Goal: Information Seeking & Learning: Learn about a topic

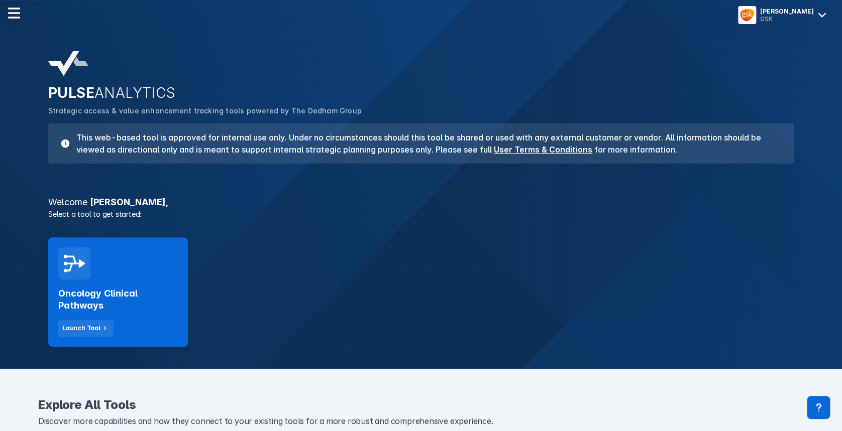
click at [140, 301] on h2 "Oncology Clinical Pathways" at bounding box center [118, 300] width 120 height 24
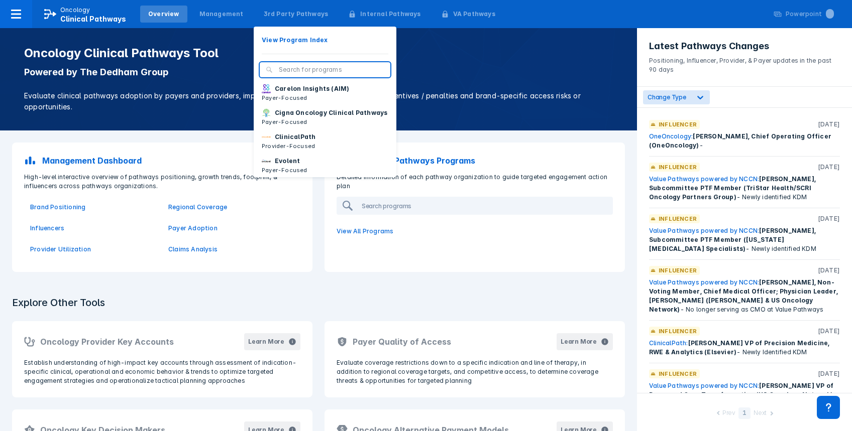
click at [293, 24] on div "3rd Party Pathways View Program Index Carelon Insights (AIM) Payer-Focused Cign…" at bounding box center [296, 14] width 85 height 25
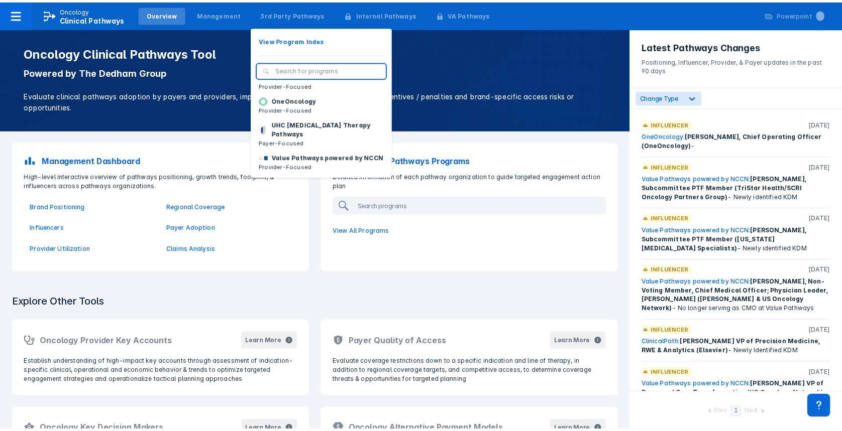
scroll to position [151, 0]
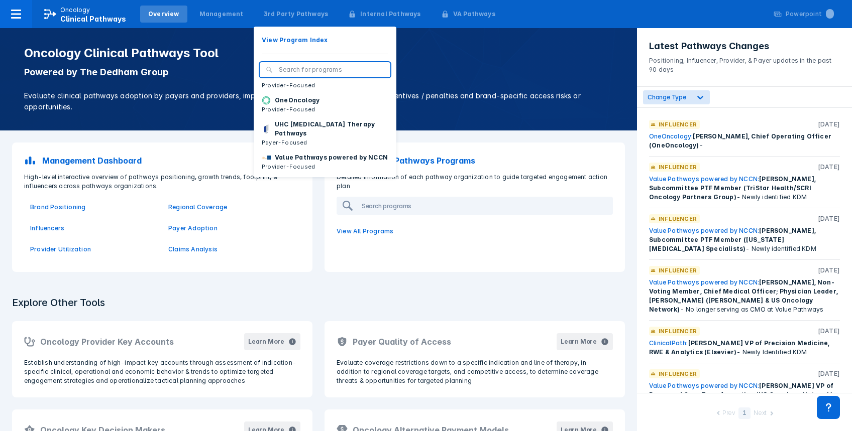
click at [297, 156] on p "Value Pathways powered by NCCN" at bounding box center [331, 157] width 113 height 9
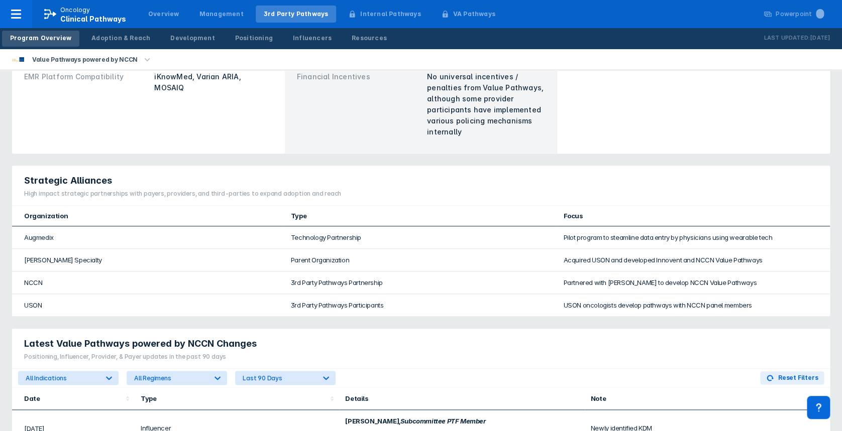
scroll to position [535, 0]
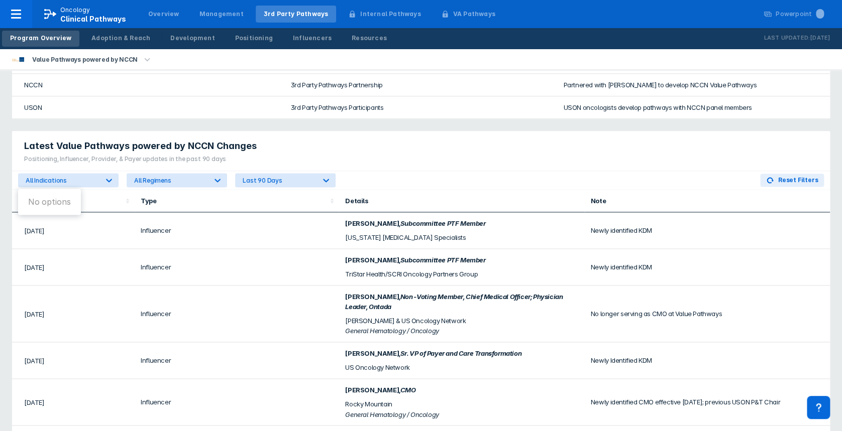
click at [102, 185] on div at bounding box center [109, 180] width 18 height 18
click at [167, 173] on div "All Regimens" at bounding box center [177, 180] width 100 height 14
click at [264, 177] on div "Last 90 Days" at bounding box center [279, 181] width 73 height 8
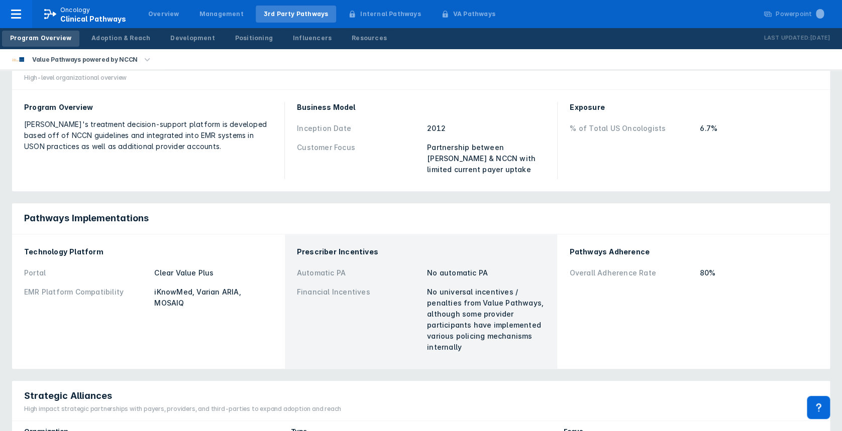
scroll to position [0, 0]
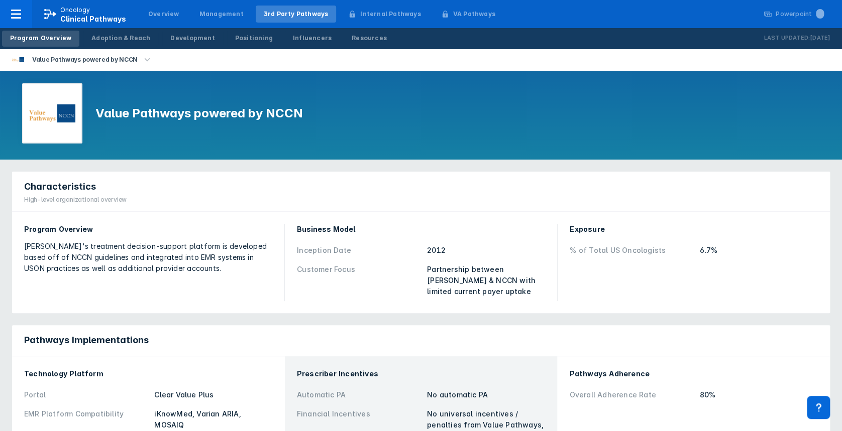
click at [235, 34] on div "Positioning" at bounding box center [254, 38] width 38 height 9
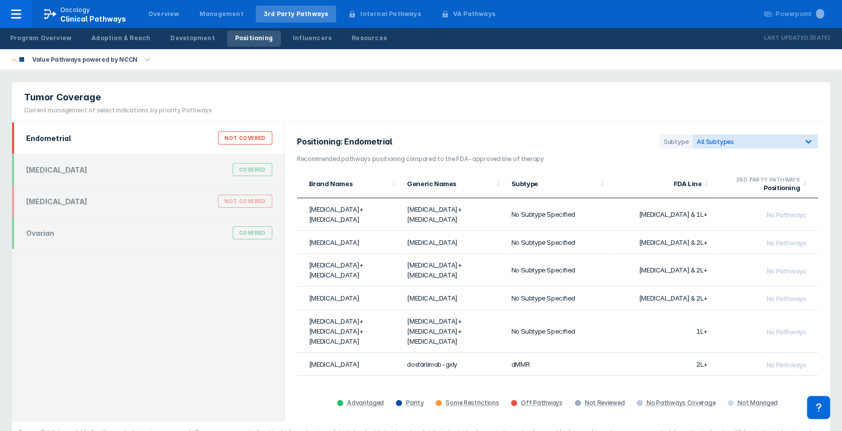
click at [179, 143] on div "Endometrial Not Covered" at bounding box center [149, 138] width 258 height 19
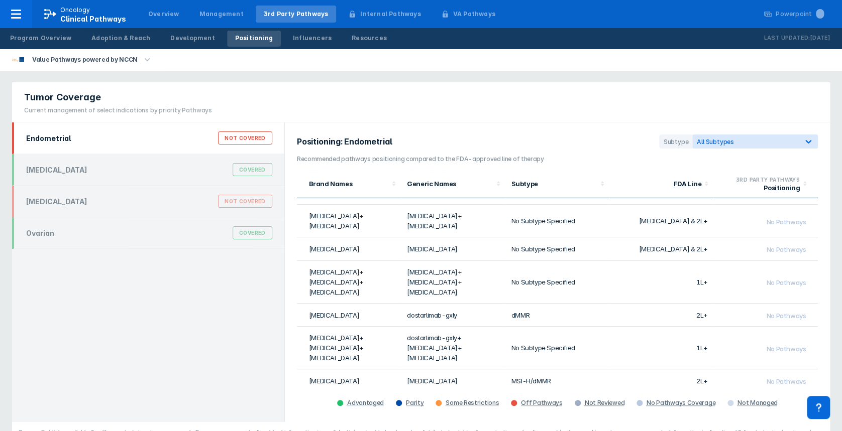
scroll to position [67, 0]
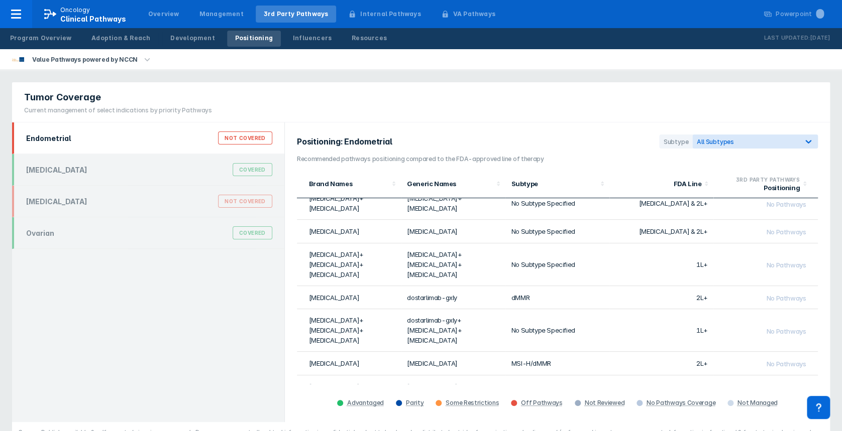
click at [750, 135] on div "All Subtypes" at bounding box center [755, 142] width 126 height 14
click at [464, 96] on div "Tumor Coverage Current management of select indications by priority Pathways" at bounding box center [421, 102] width 818 height 40
click at [123, 236] on div "Ovarian Covered" at bounding box center [149, 232] width 258 height 19
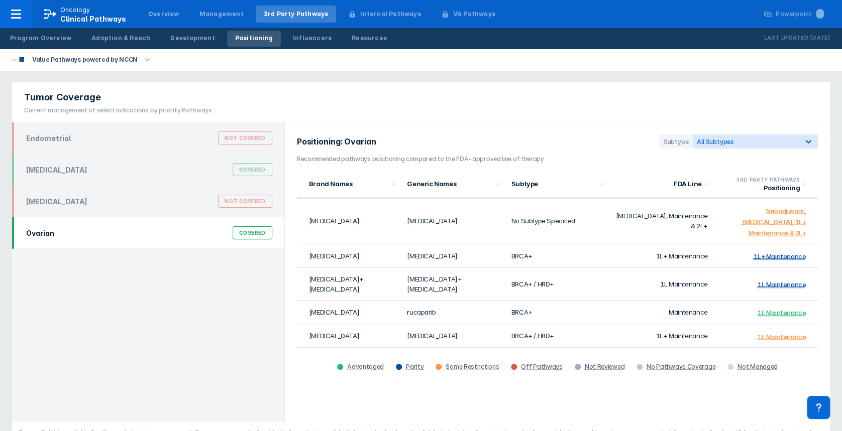
click at [131, 166] on div "[MEDICAL_DATA] Covered" at bounding box center [149, 169] width 258 height 19
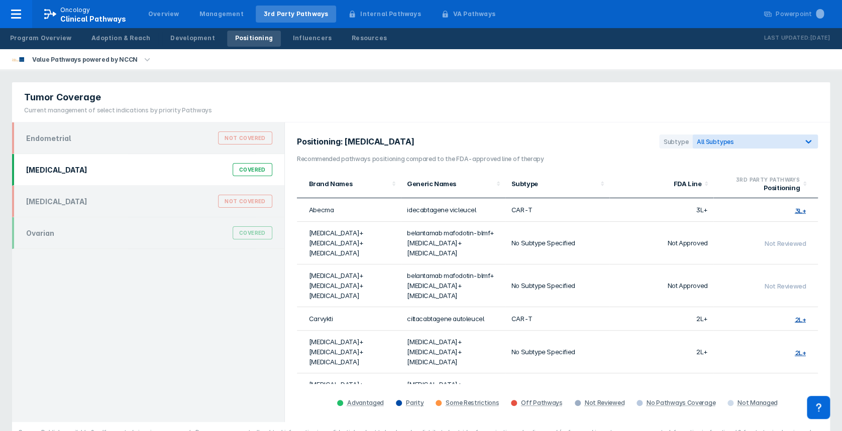
click at [170, 234] on div "Ovarian Covered" at bounding box center [149, 232] width 258 height 19
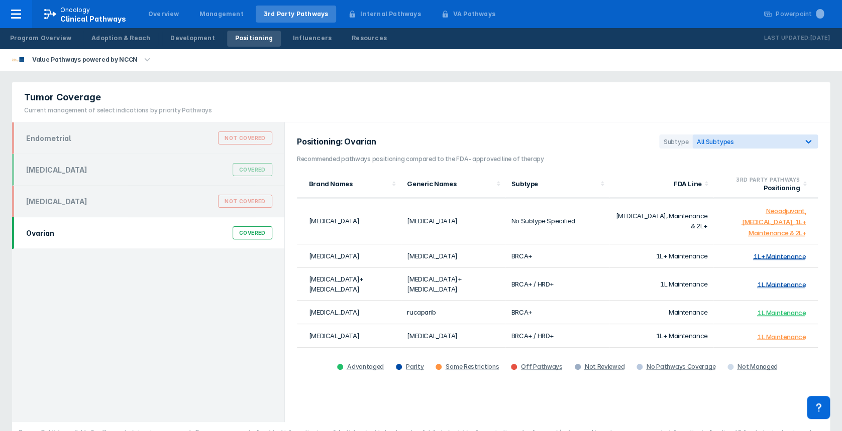
click at [174, 165] on div "[MEDICAL_DATA] Covered" at bounding box center [149, 169] width 258 height 19
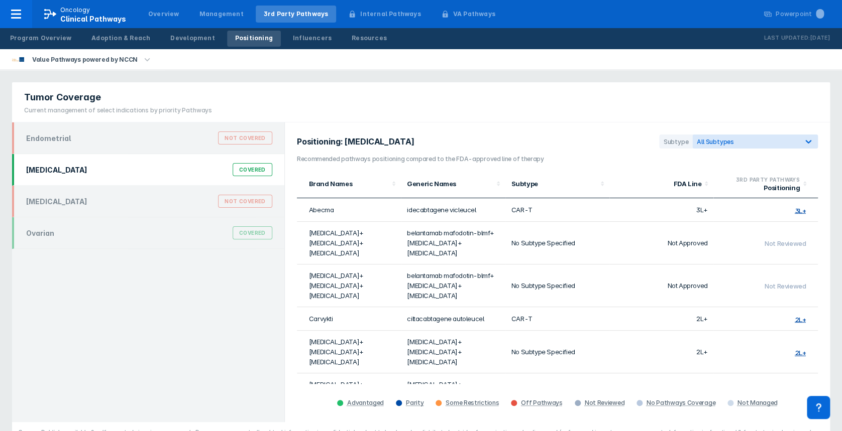
click at [173, 137] on div "Endometrial Not Covered" at bounding box center [149, 138] width 258 height 19
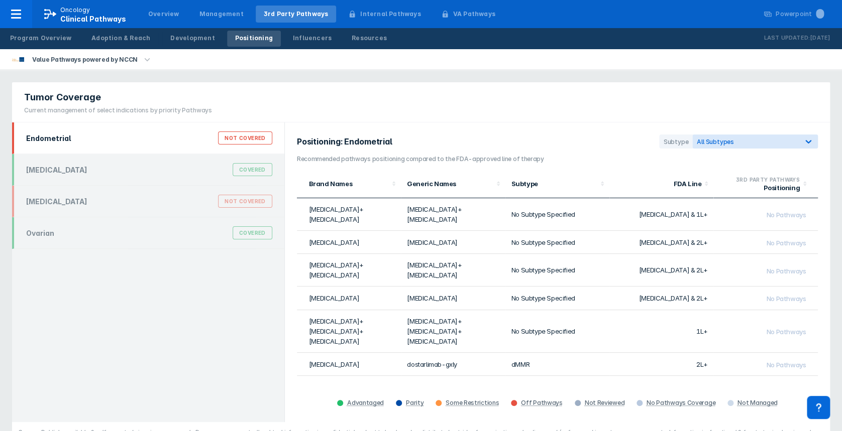
click at [176, 205] on div "[MEDICAL_DATA] Not Covered" at bounding box center [149, 201] width 258 height 19
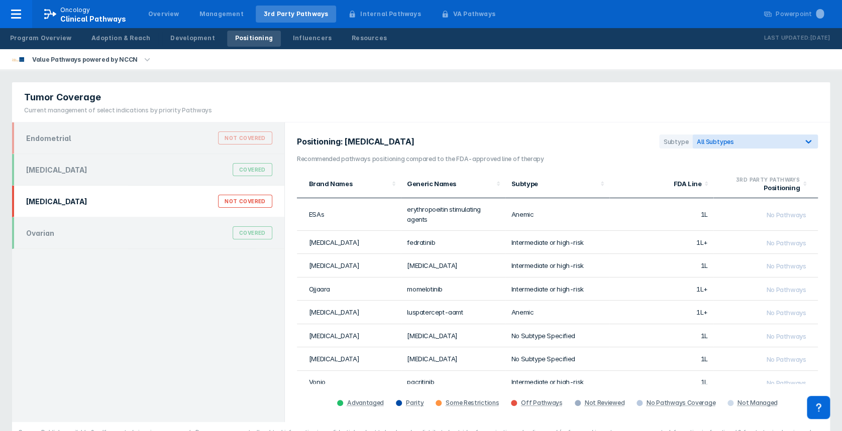
click at [166, 143] on div "Endometrial Not Covered" at bounding box center [149, 138] width 258 height 19
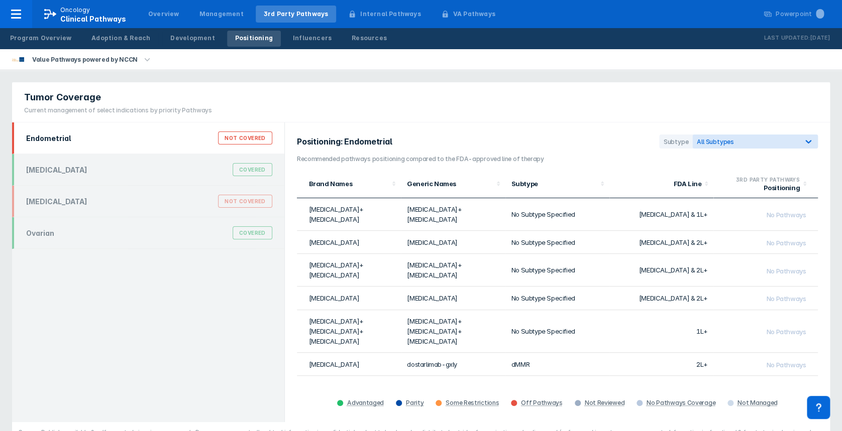
click at [302, 39] on div "Influencers" at bounding box center [312, 38] width 39 height 9
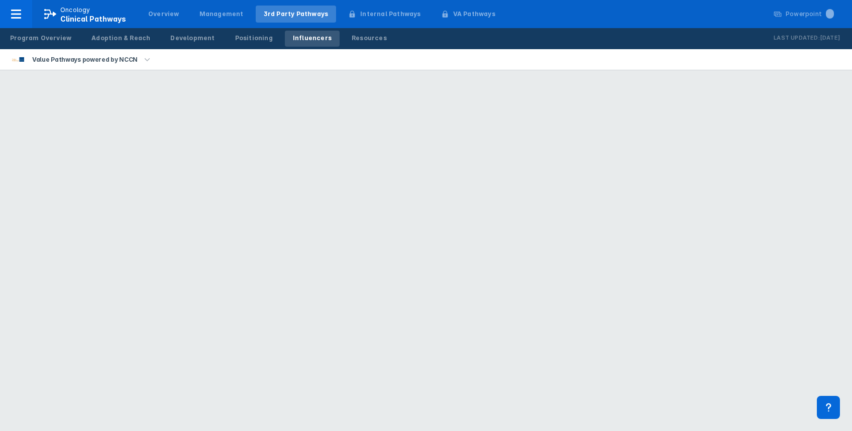
click at [352, 39] on div "Resources" at bounding box center [369, 38] width 35 height 9
